Goal: Find contact information: Find contact information

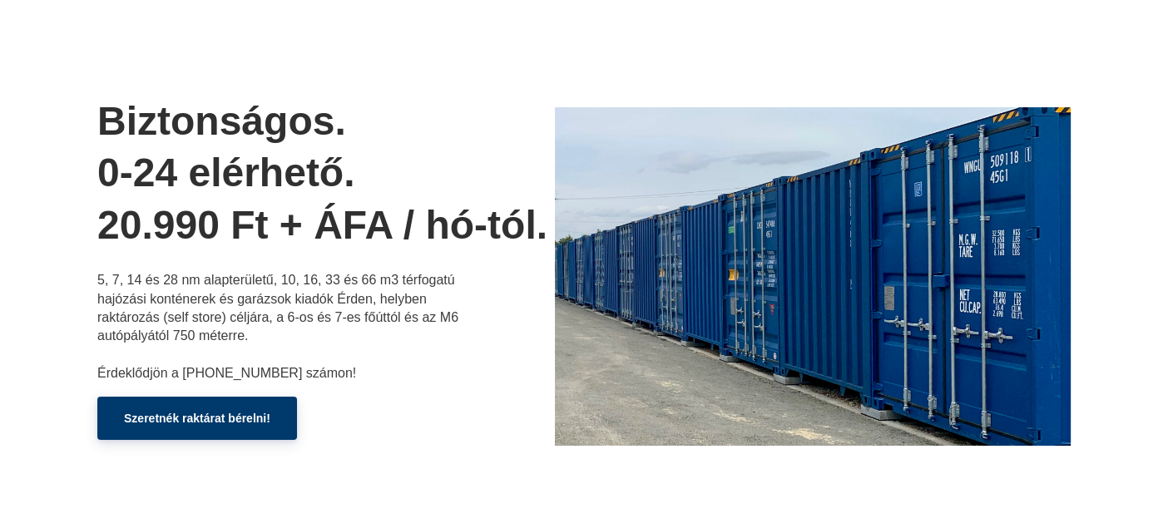
drag, startPoint x: 290, startPoint y: 377, endPoint x: 245, endPoint y: 371, distance: 46.1
click at [245, 371] on p "5, 7, 14 és 28 nm alapterületű, 10, 16, 33 és 66 m3 térfogatú hajózási konténer…" at bounding box center [280, 326] width 366 height 111
drag, startPoint x: 184, startPoint y: 369, endPoint x: 290, endPoint y: 382, distance: 107.2
click at [279, 375] on p "5, 7, 14 és 28 nm alapterületű, 10, 16, 33 és 66 m3 térfogatú hajózási konténer…" at bounding box center [280, 326] width 366 height 111
copy p "[PHONE_NUMBER]"
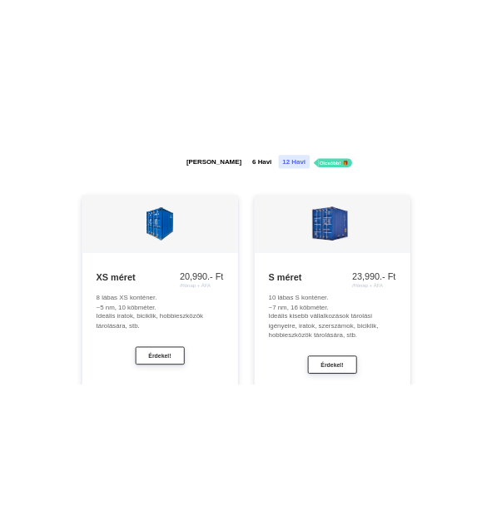
scroll to position [2197, 0]
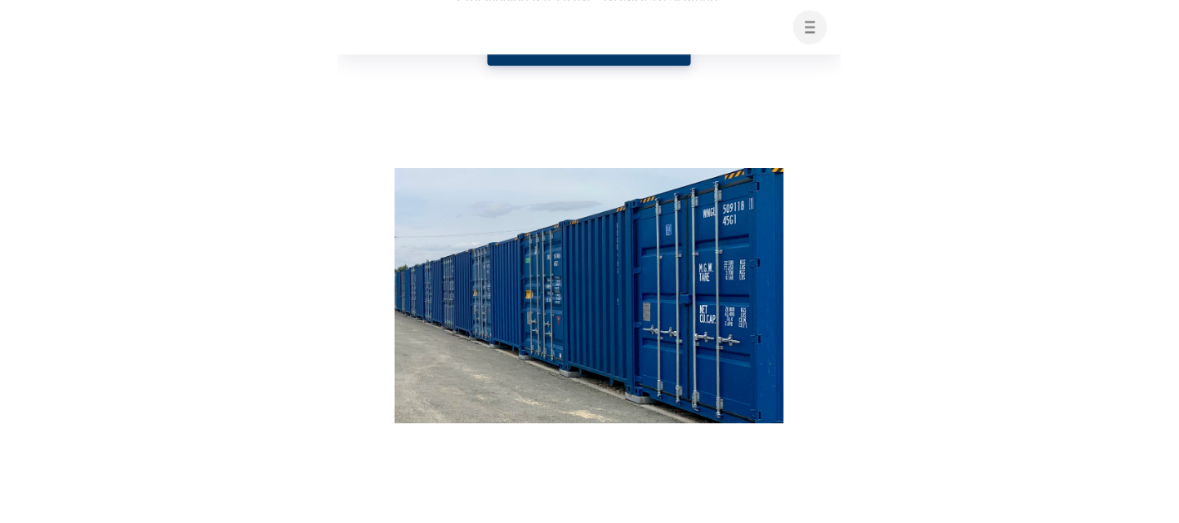
scroll to position [0, 0]
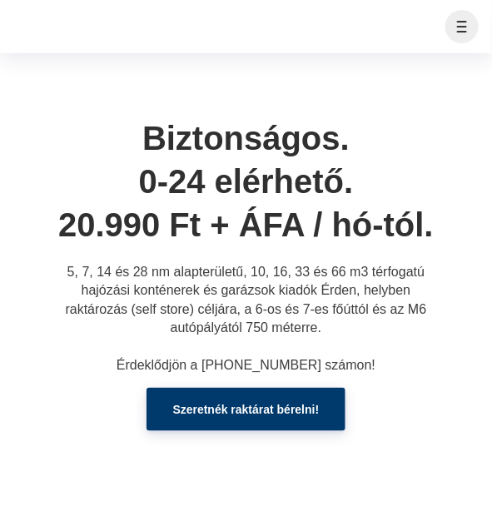
click at [456, 26] on button "button" at bounding box center [461, 26] width 35 height 37
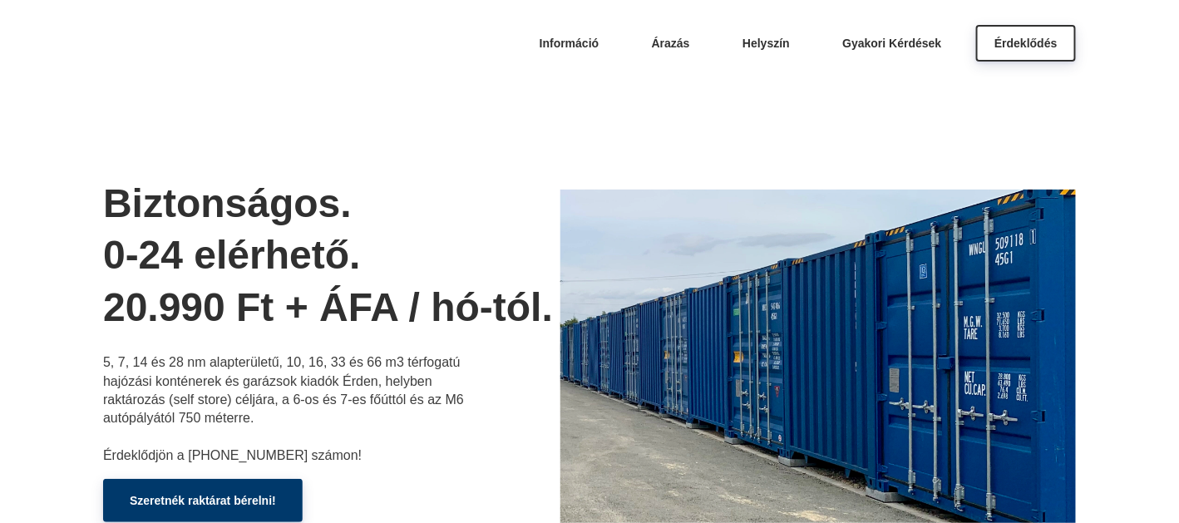
click at [498, 308] on h1 "Biztonságos. 0-24 elérhető. 20.990 Ft + ÁFA / hó-tól." at bounding box center [331, 256] width 457 height 156
click at [293, 251] on h1 "Biztonságos. 0-24 elérhető. 20.990 Ft + ÁFA / hó-tól." at bounding box center [331, 256] width 457 height 156
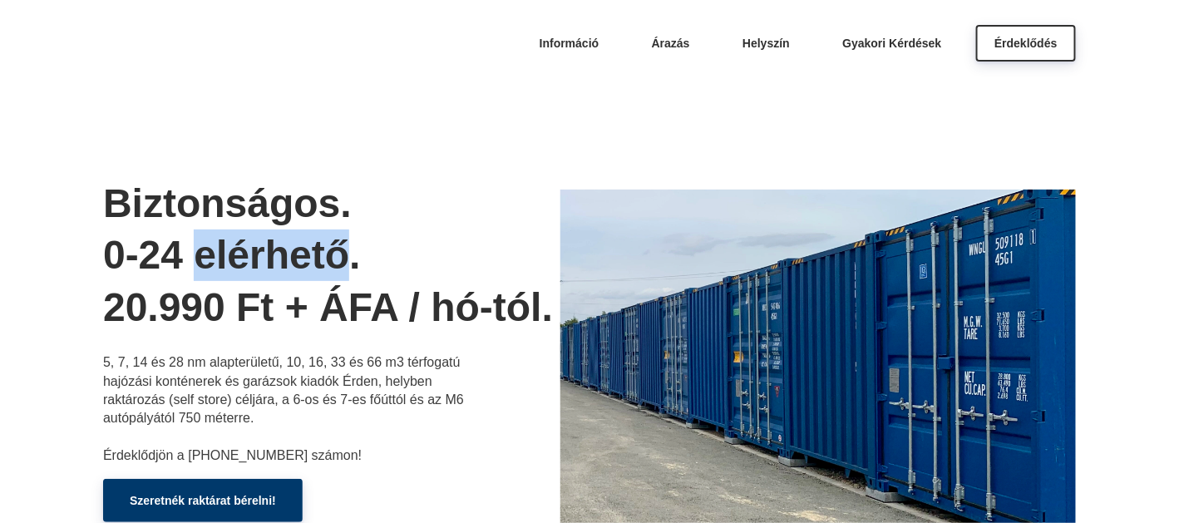
click at [293, 251] on h1 "Biztonságos. 0-24 elérhető. 20.990 Ft + ÁFA / hó-tól." at bounding box center [331, 256] width 457 height 156
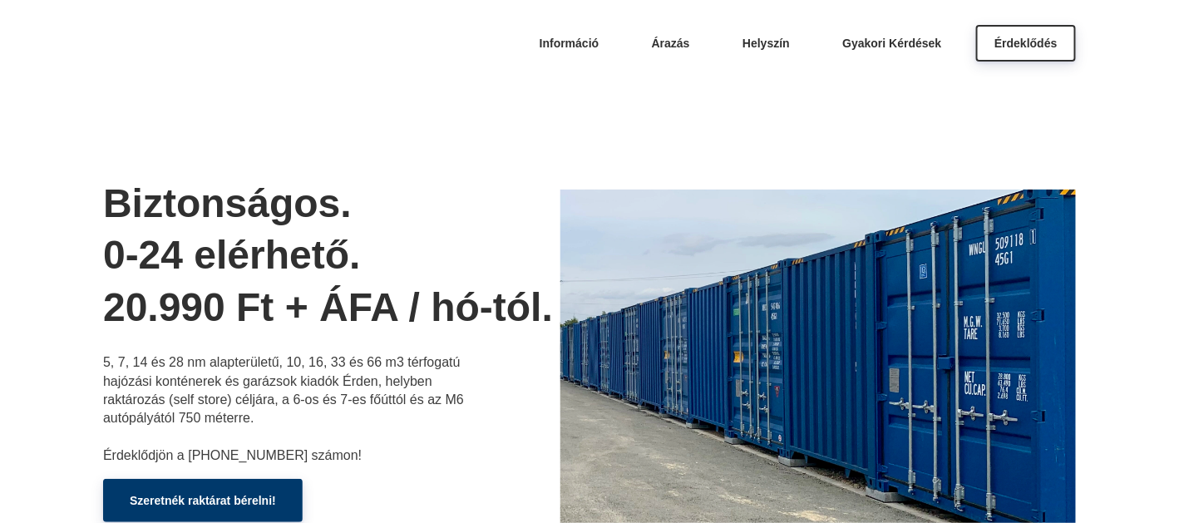
click at [403, 270] on h1 "Biztonságos. 0-24 elérhető. 20.990 Ft + ÁFA / hó-tól." at bounding box center [331, 256] width 457 height 156
drag, startPoint x: 598, startPoint y: 42, endPoint x: 591, endPoint y: 49, distance: 9.4
click at [598, 42] on span "Információ" at bounding box center [570, 41] width 60 height 13
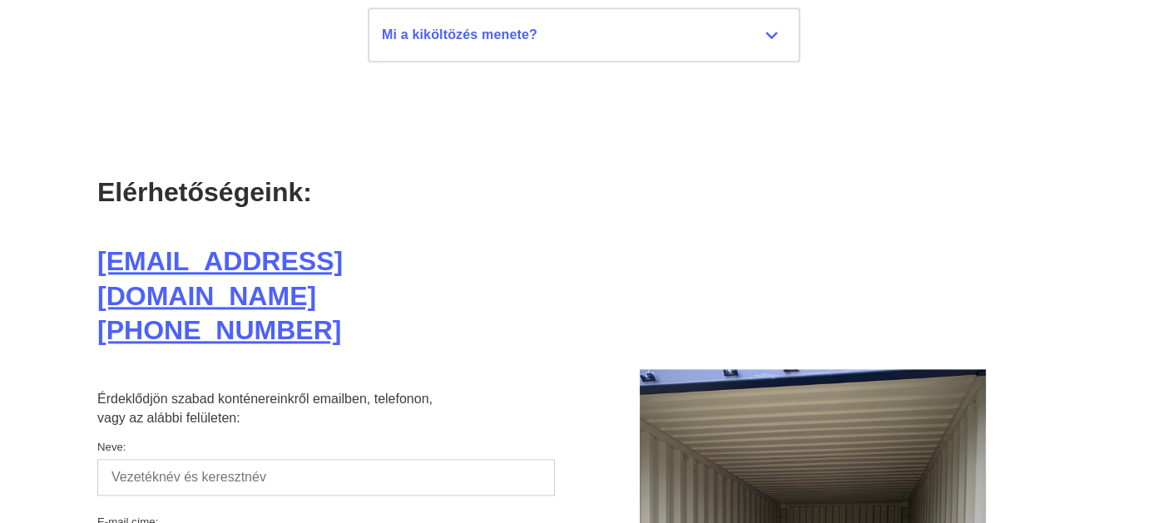
scroll to position [8318, 0]
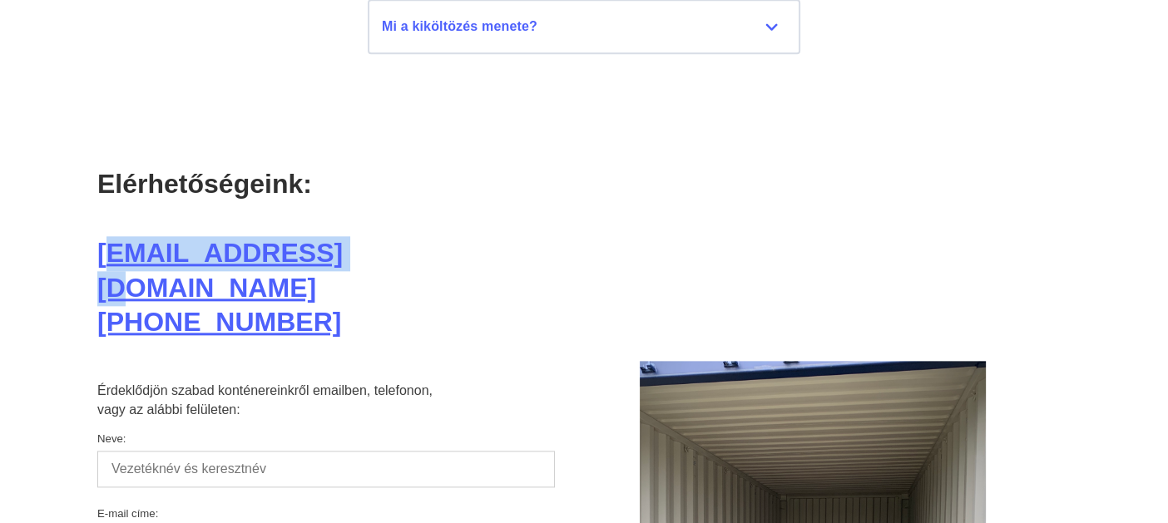
click at [334, 240] on h1 "Elérhetőségeink: info@erdraktar.hu +36 20 459 1193" at bounding box center [325, 253] width 457 height 173
drag, startPoint x: 335, startPoint y: 245, endPoint x: 78, endPoint y: 249, distance: 257.0
copy link "[EMAIL_ADDRESS][DOMAIN_NAME]"
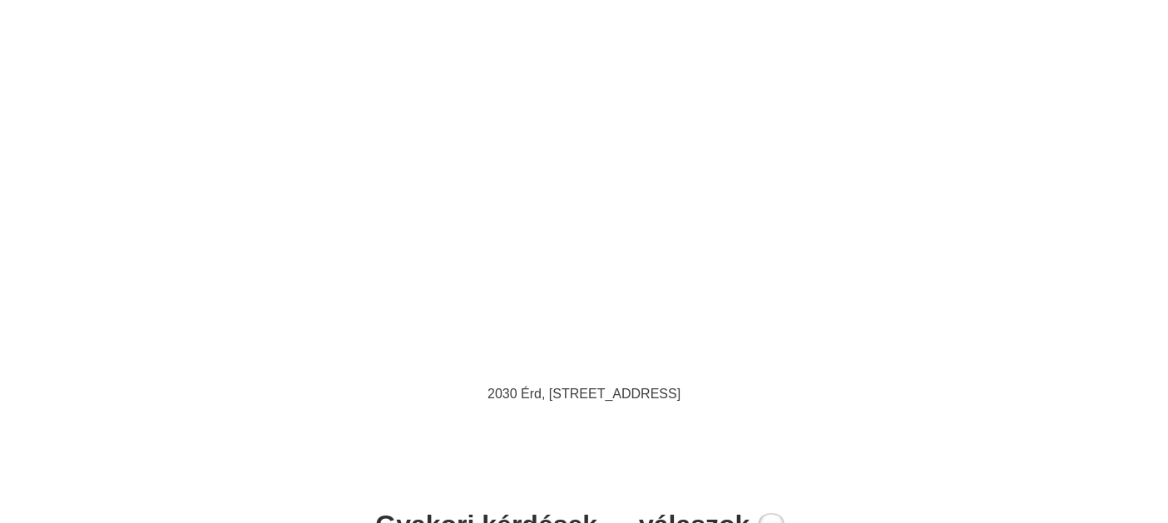
scroll to position [6737, 0]
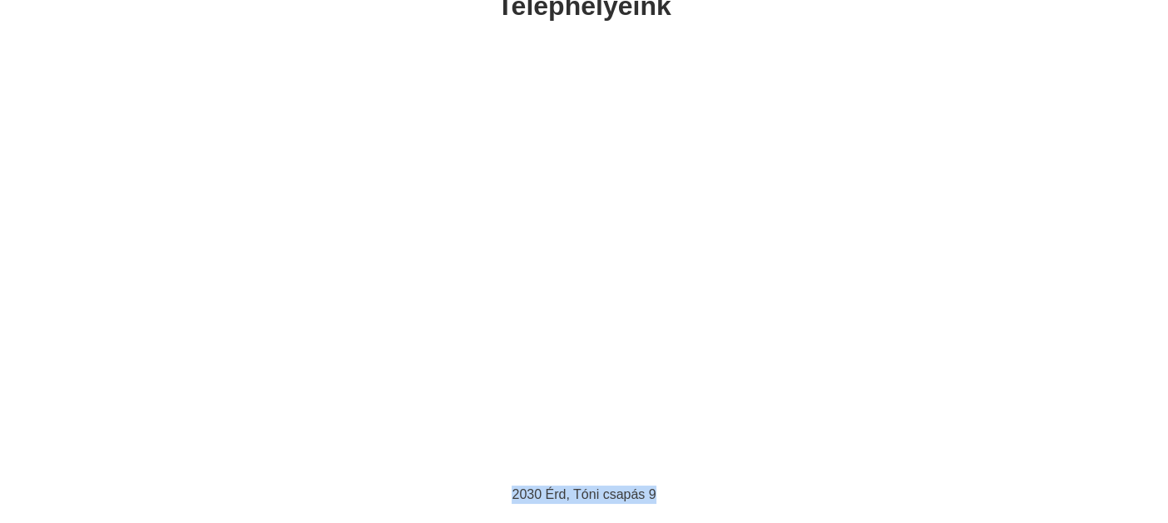
drag, startPoint x: 512, startPoint y: 492, endPoint x: 662, endPoint y: 498, distance: 150.7
click at [662, 498] on p "2030 Érd, Tóni csapás 9" at bounding box center [583, 495] width 873 height 18
copy p "2030 Érd, Tóni csapás 9"
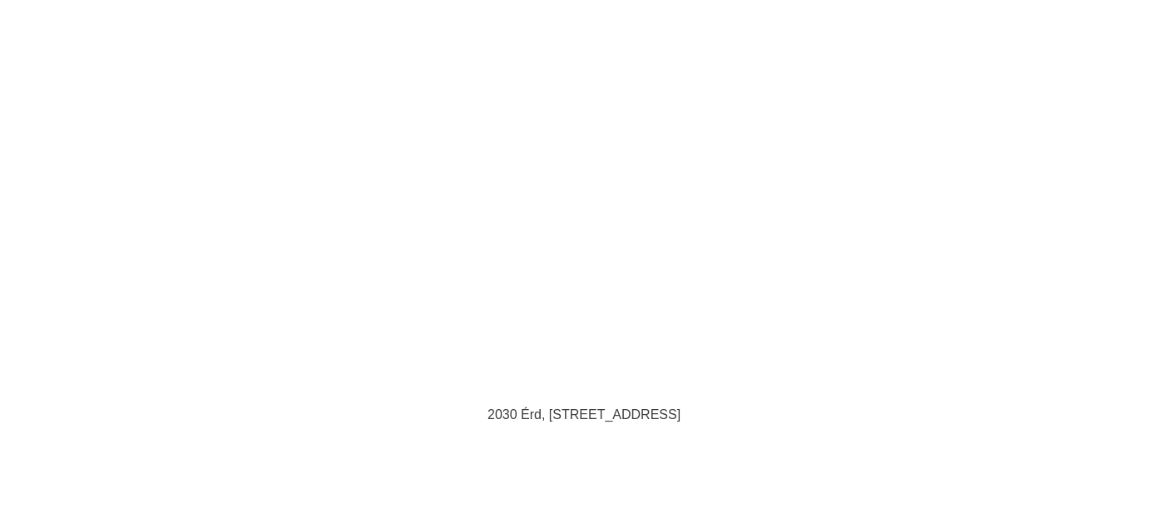
scroll to position [6904, 0]
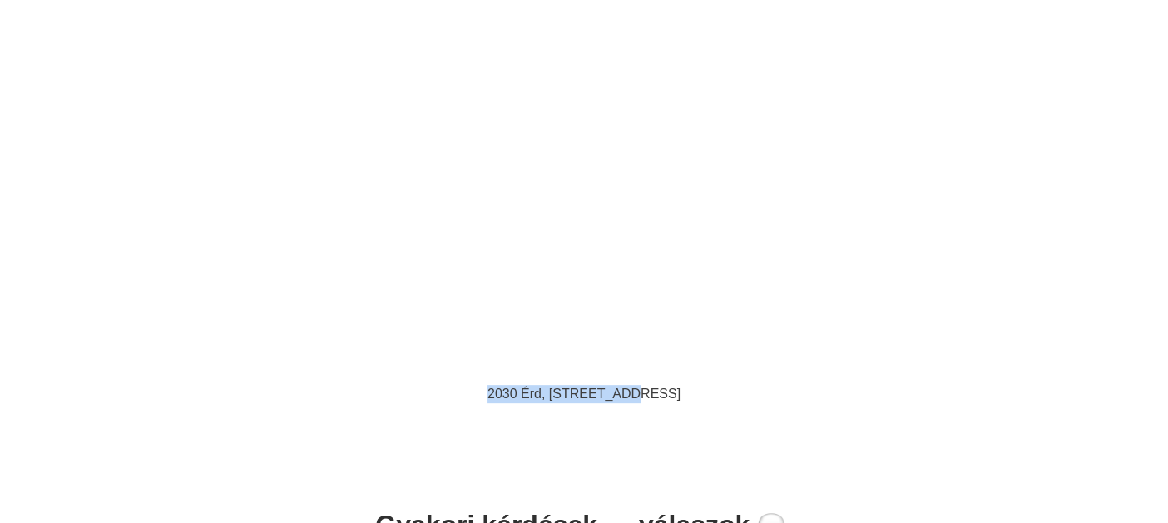
drag, startPoint x: 518, startPoint y: 391, endPoint x: 648, endPoint y: 392, distance: 129.8
click at [646, 392] on p "2030 Érd, [STREET_ADDRESS]" at bounding box center [583, 394] width 873 height 18
copy p "2030 Érd, [STREET_ADDRESS]"
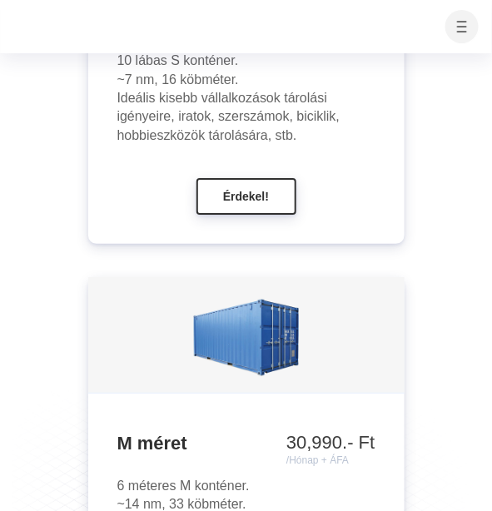
scroll to position [3015, 0]
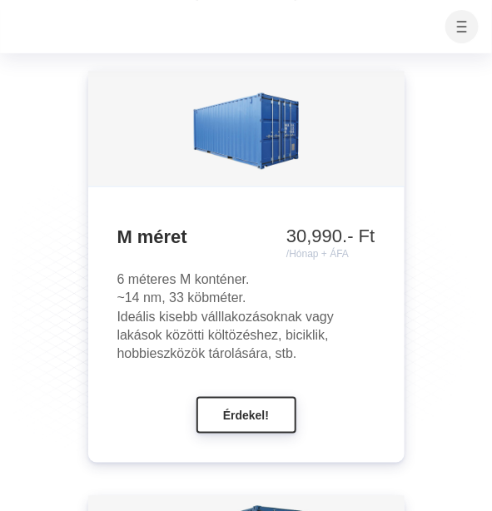
click at [431, 257] on ul "XS méret 20,990.- Ft /Hónap + ÁFA 23,990.- Ft /Hónap + ÁFA 28,990.- Ft /Hónap +…" at bounding box center [245, 311] width 467 height 2142
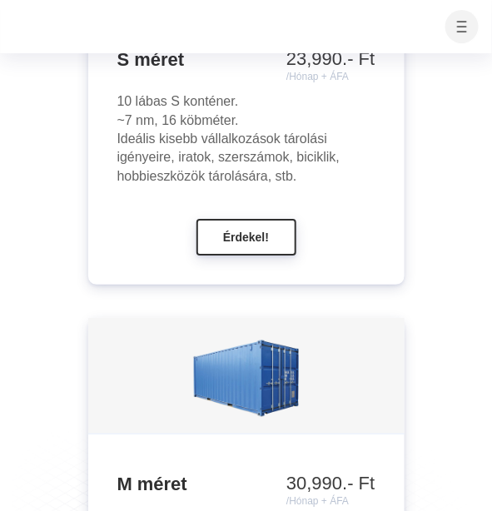
scroll to position [2599, 0]
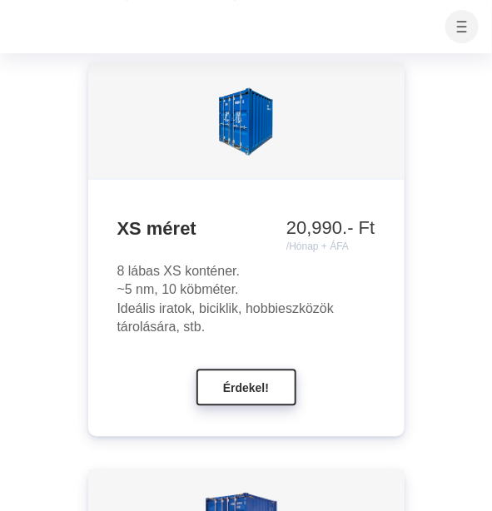
scroll to position [2183, 0]
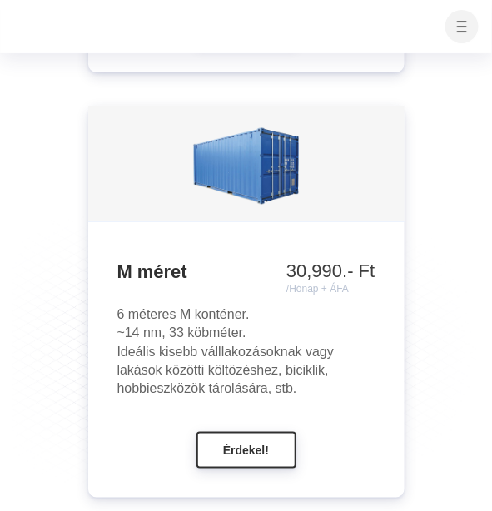
scroll to position [3015, 0]
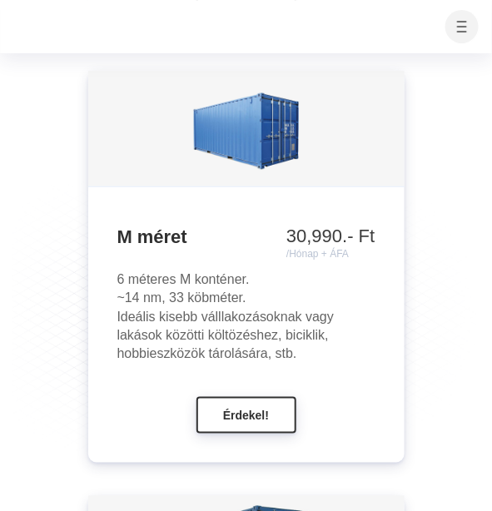
click at [32, 263] on ul "XS méret 20,990.- Ft /Hónap + ÁFA 23,990.- Ft /Hónap + ÁFA 28,990.- Ft /Hónap +…" at bounding box center [245, 311] width 467 height 2142
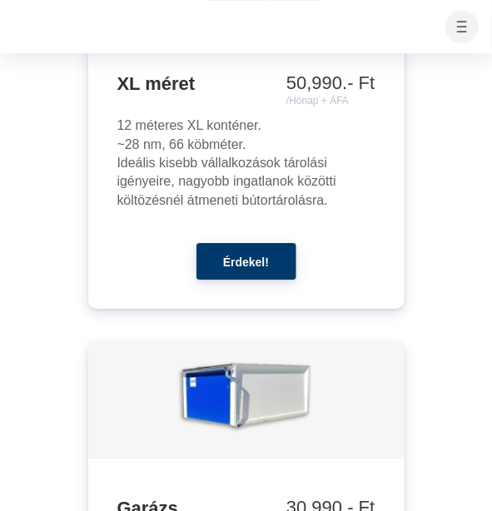
scroll to position [3597, 0]
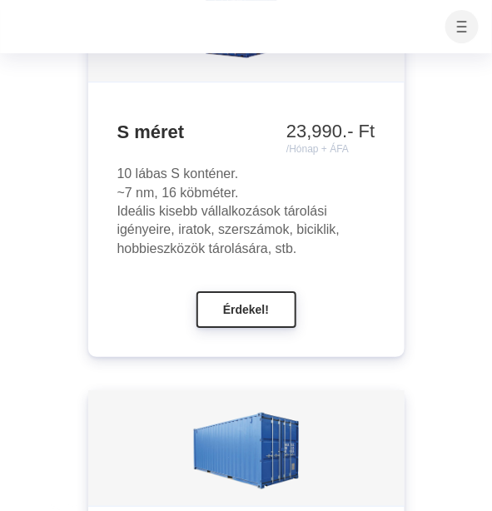
scroll to position [2599, 0]
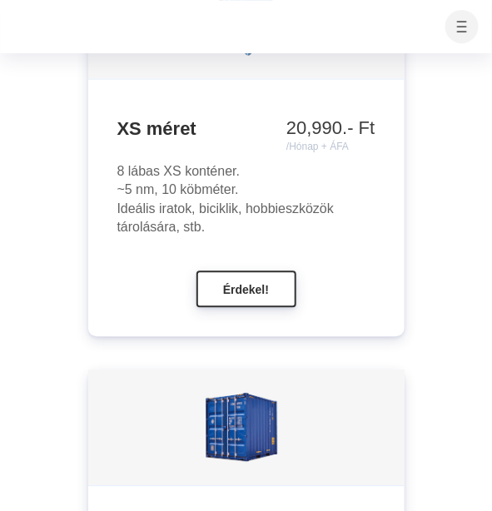
scroll to position [2267, 0]
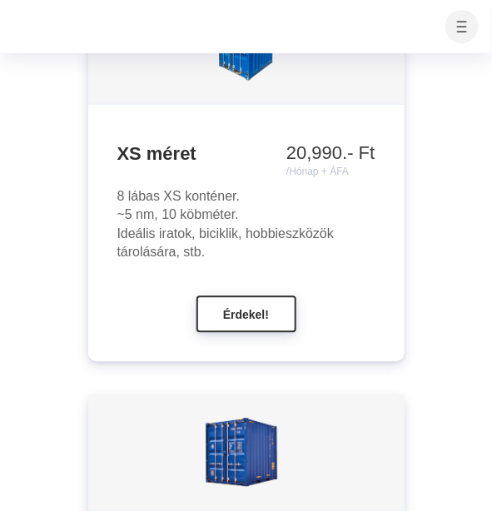
click at [231, 263] on div "8 lábas XS konténer. ~5 nm, 10 köbméter. Ideális iratok, biciklik, hobbieszközö…" at bounding box center [246, 225] width 258 height 75
click at [291, 263] on div "8 lábas XS konténer. ~5 nm, 10 köbméter. Ideális iratok, biciklik, hobbieszközö…" at bounding box center [246, 225] width 258 height 75
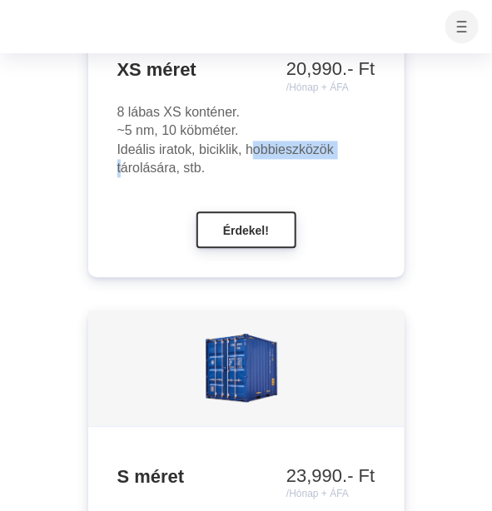
scroll to position [2183, 0]
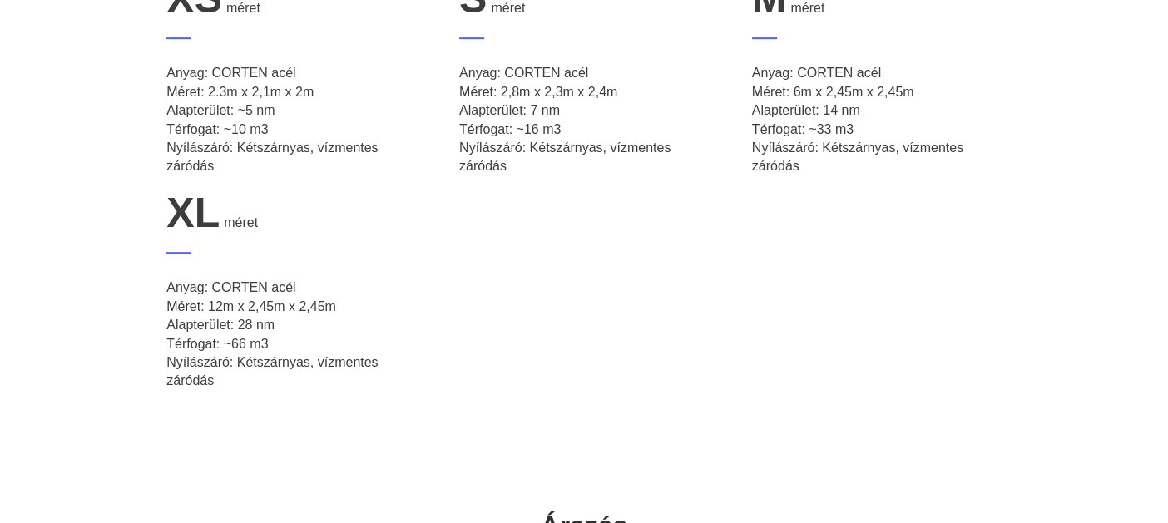
scroll to position [790, 0]
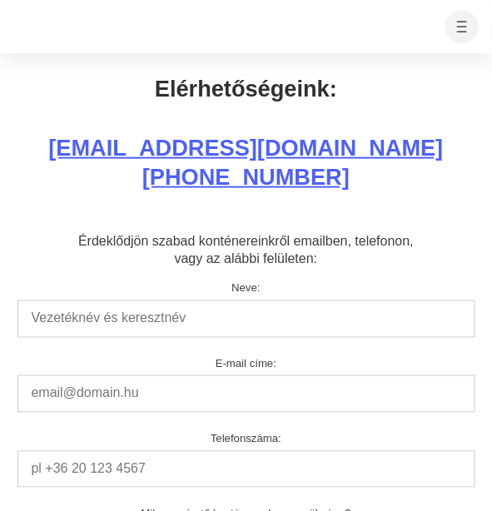
scroll to position [9422, 0]
